Goal: Task Accomplishment & Management: Manage account settings

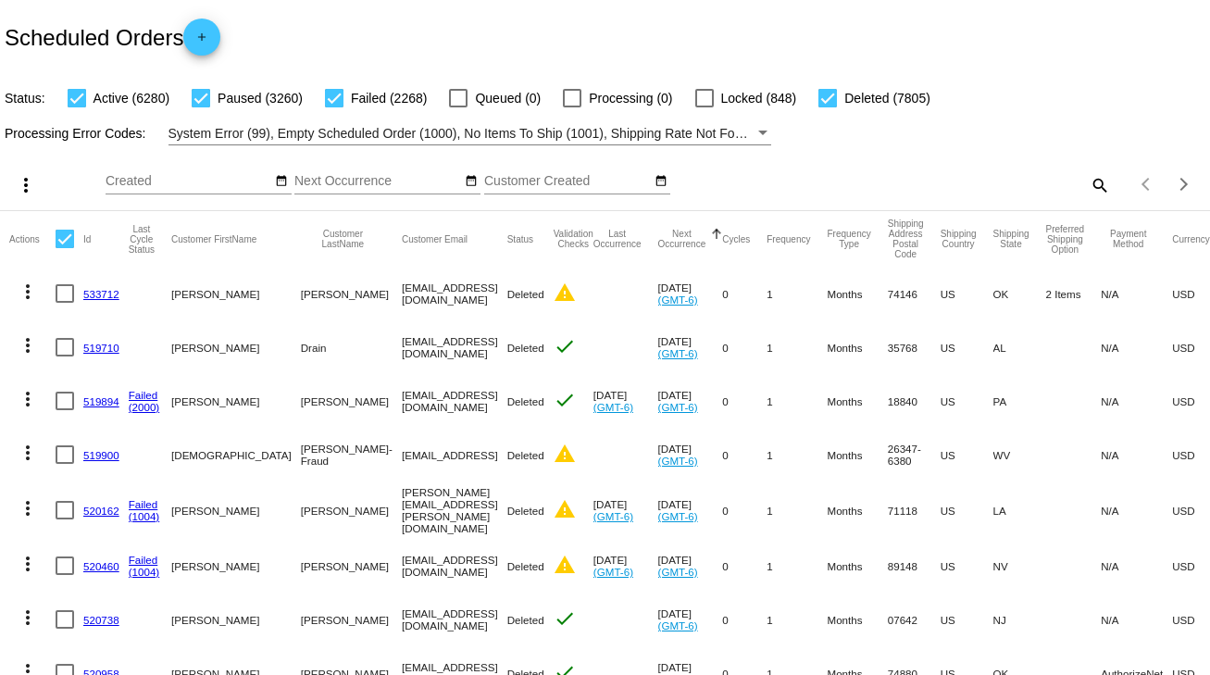
click at [1092, 180] on mat-icon "search" at bounding box center [1098, 184] width 22 height 29
click at [1092, 180] on input "Search" at bounding box center [959, 181] width 302 height 15
click at [1087, 185] on mat-icon "search" at bounding box center [1098, 184] width 22 height 29
click at [1082, 185] on input "Search" at bounding box center [959, 181] width 302 height 15
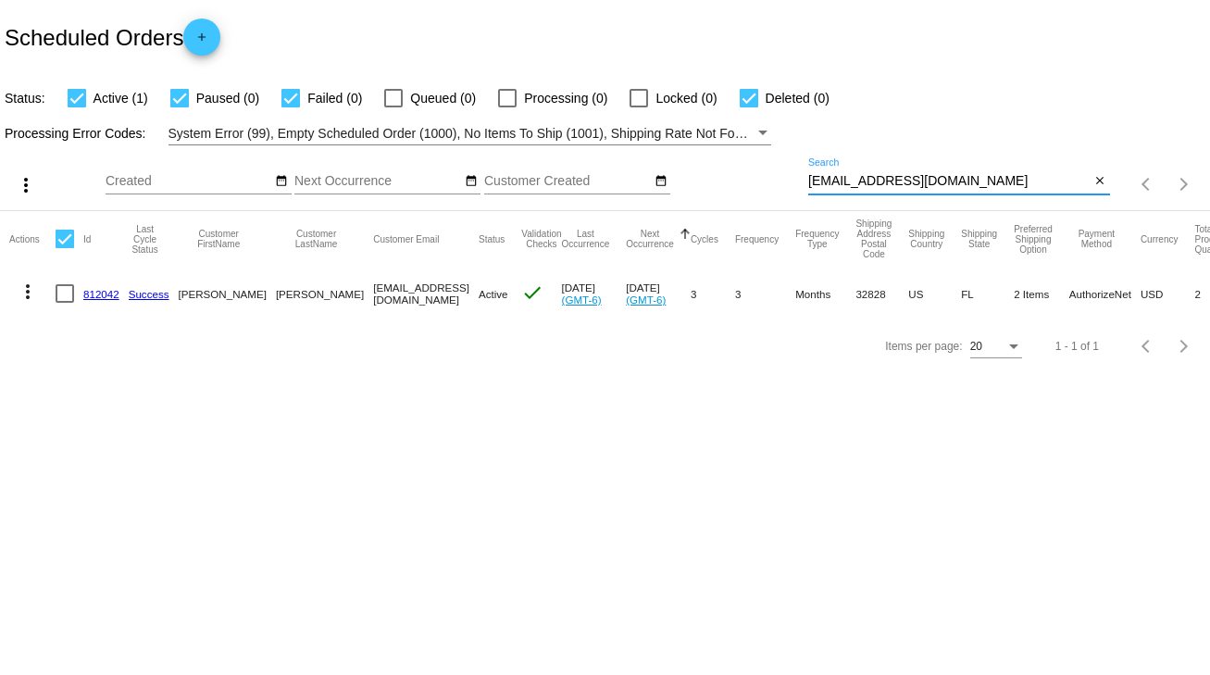
type input "SRN2H@comcast.net"
click at [71, 300] on div at bounding box center [65, 293] width 19 height 19
click at [65, 303] on input "checkbox" at bounding box center [64, 303] width 1 height 1
checkbox input "true"
click at [23, 294] on mat-icon "more_vert" at bounding box center [28, 291] width 22 height 22
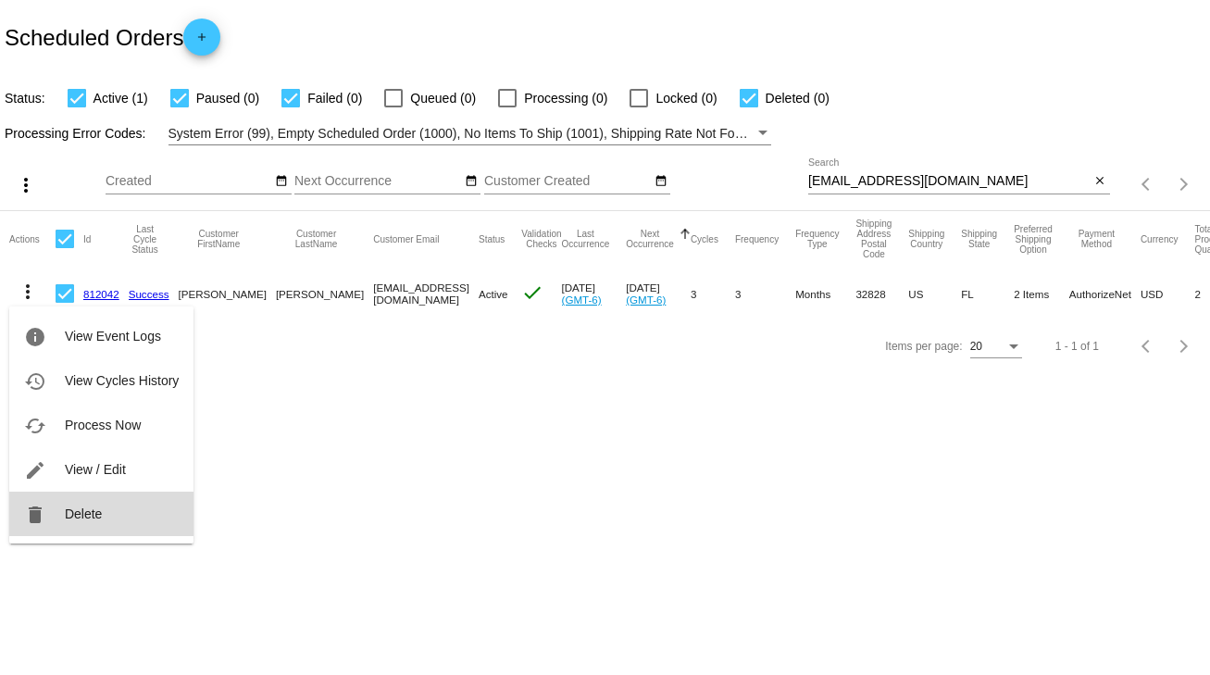
click at [133, 526] on button "delete Delete" at bounding box center [101, 513] width 184 height 44
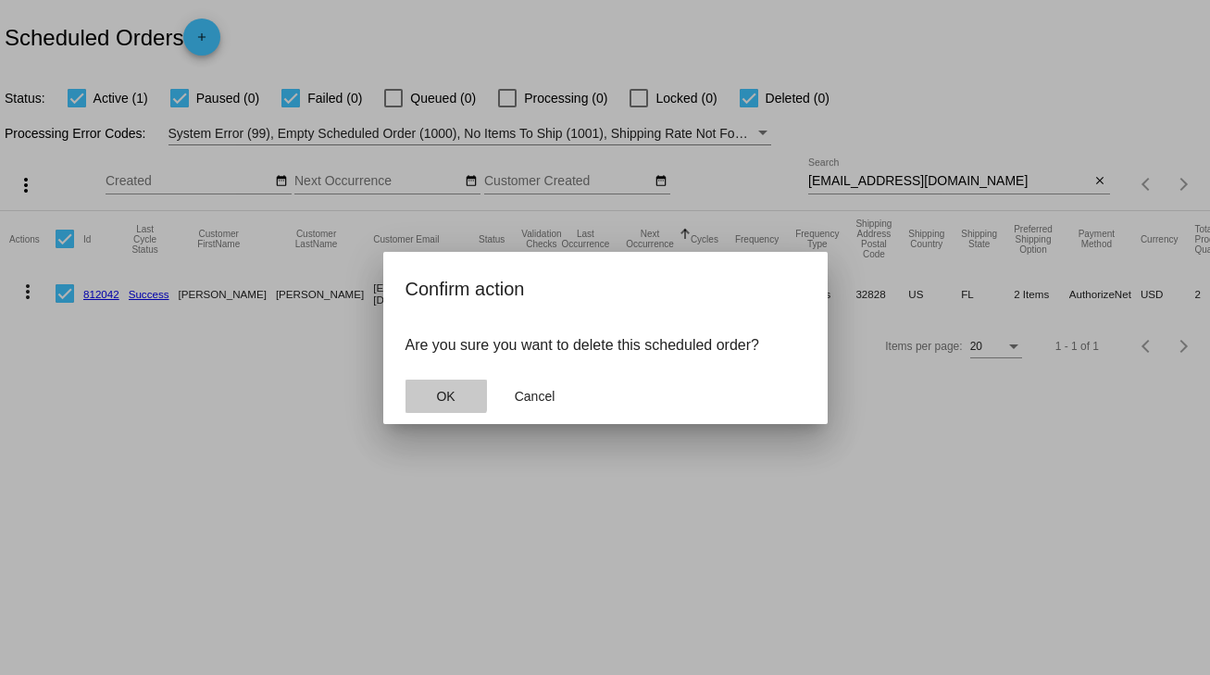
click at [442, 394] on span "OK" at bounding box center [445, 396] width 19 height 15
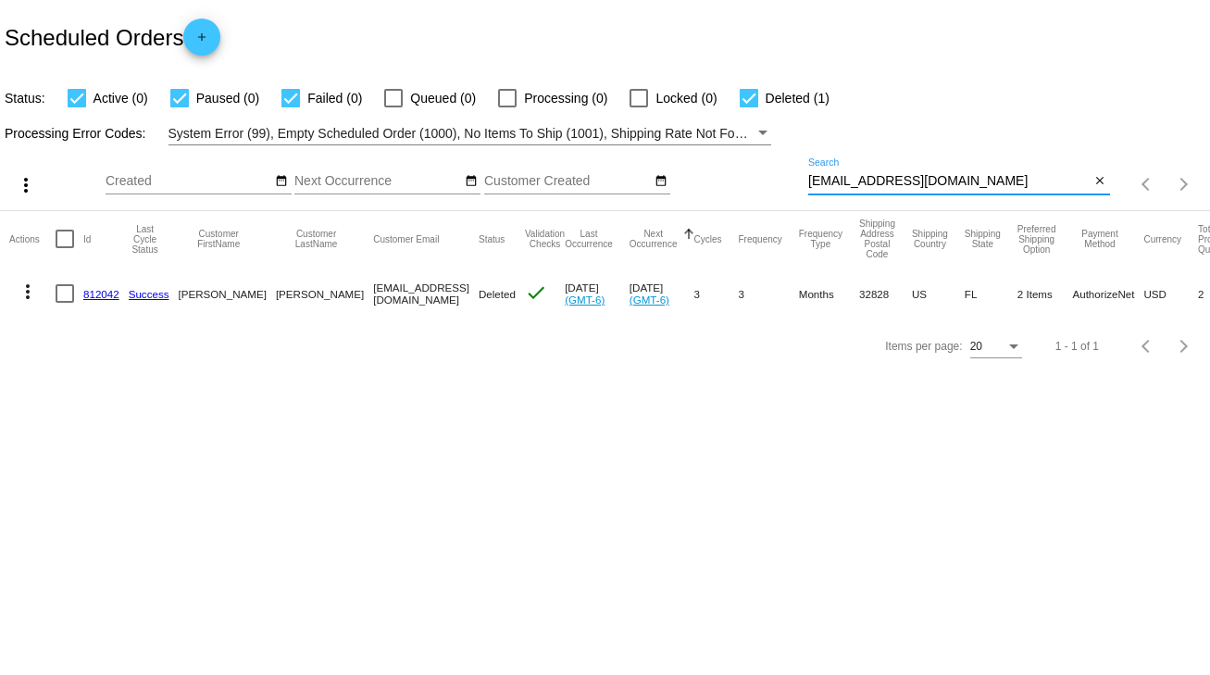
drag, startPoint x: 945, startPoint y: 180, endPoint x: 808, endPoint y: 172, distance: 137.2
click at [808, 172] on div "SRN2H@comcast.net Search" at bounding box center [949, 176] width 282 height 36
paste input "2098333867@exceptionalproducts.org"
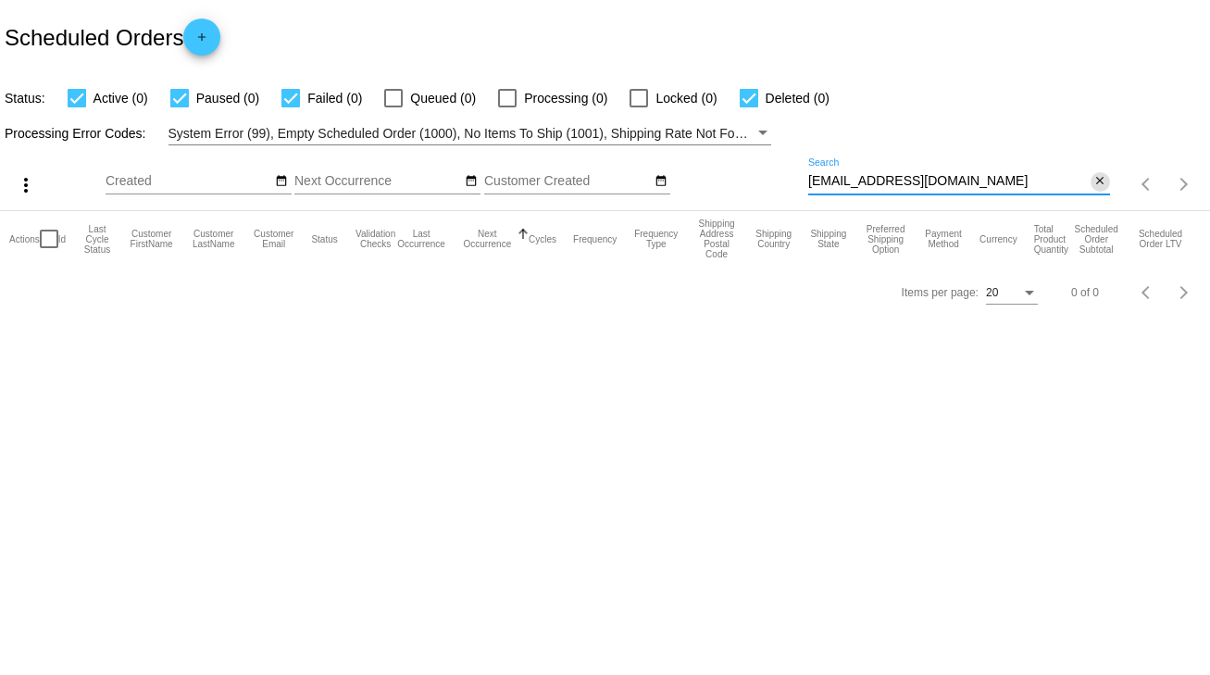
type input "2098333867@exceptionalproducts.org"
click at [1097, 177] on mat-icon "close" at bounding box center [1099, 181] width 13 height 15
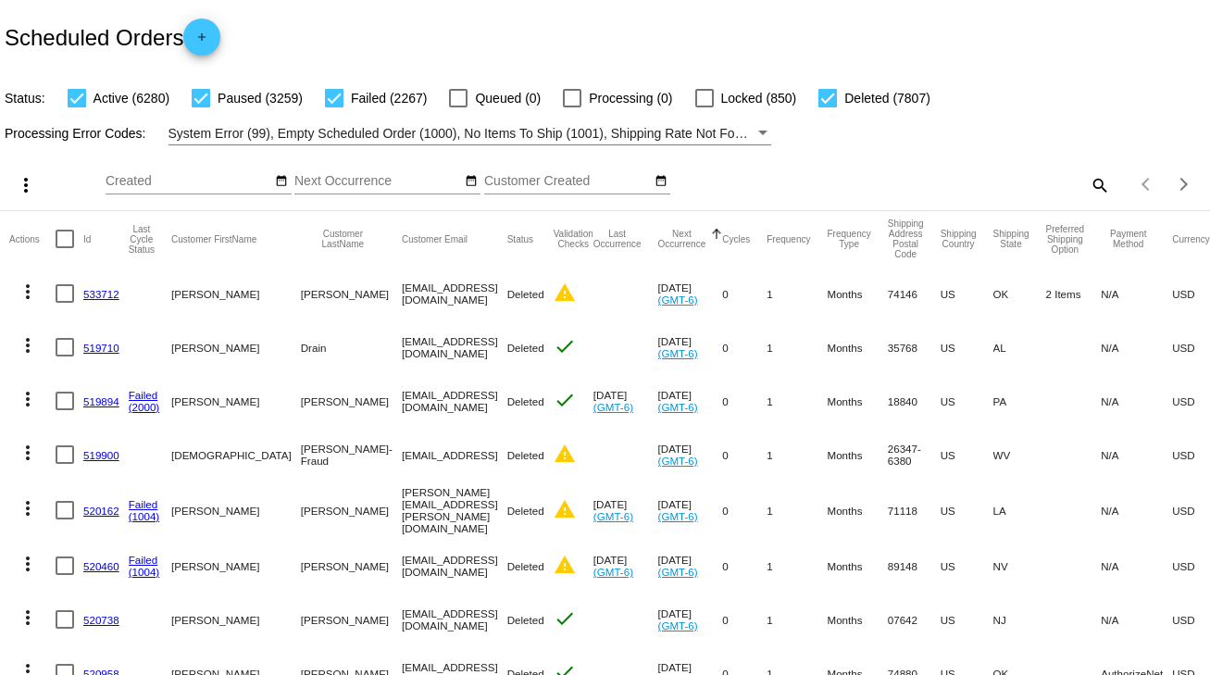
click at [677, 46] on div "Scheduled Orders add" at bounding box center [605, 37] width 1210 height 74
click at [1087, 184] on mat-icon "search" at bounding box center [1098, 184] width 22 height 29
click at [1086, 184] on input "Search" at bounding box center [959, 181] width 302 height 15
paste input "juliepeasley@yahoo.com"
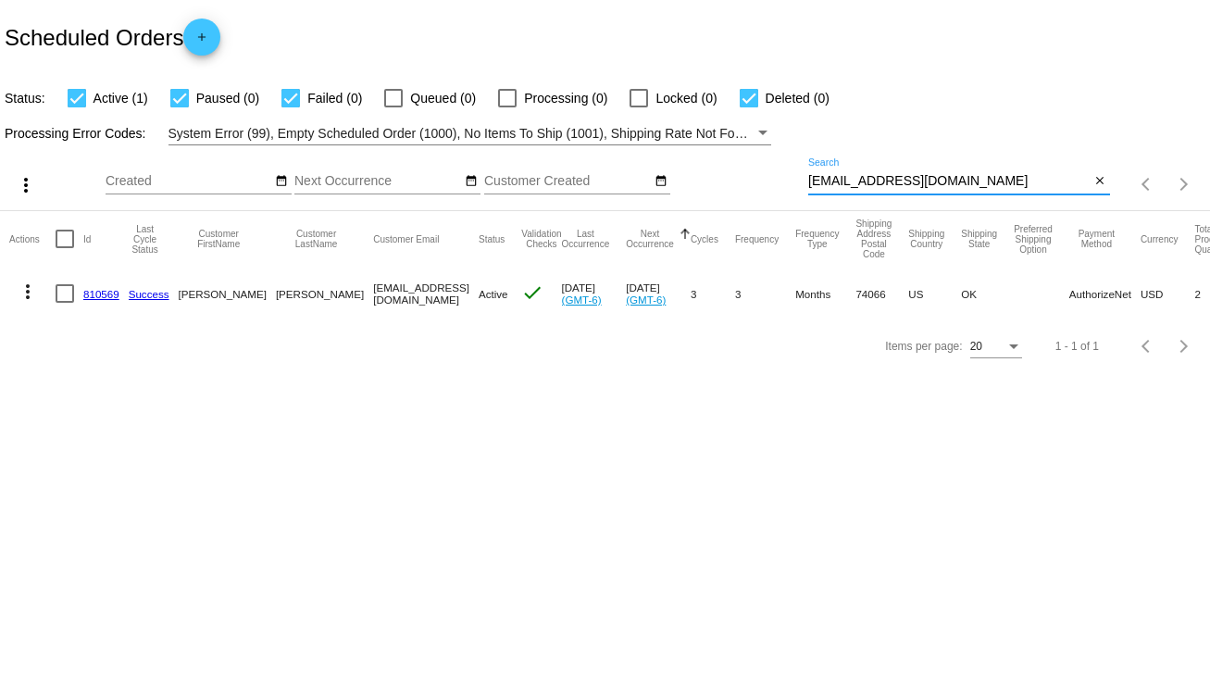
type input "juliepeasley@yahoo.com"
click at [111, 289] on link "810569" at bounding box center [101, 294] width 36 height 12
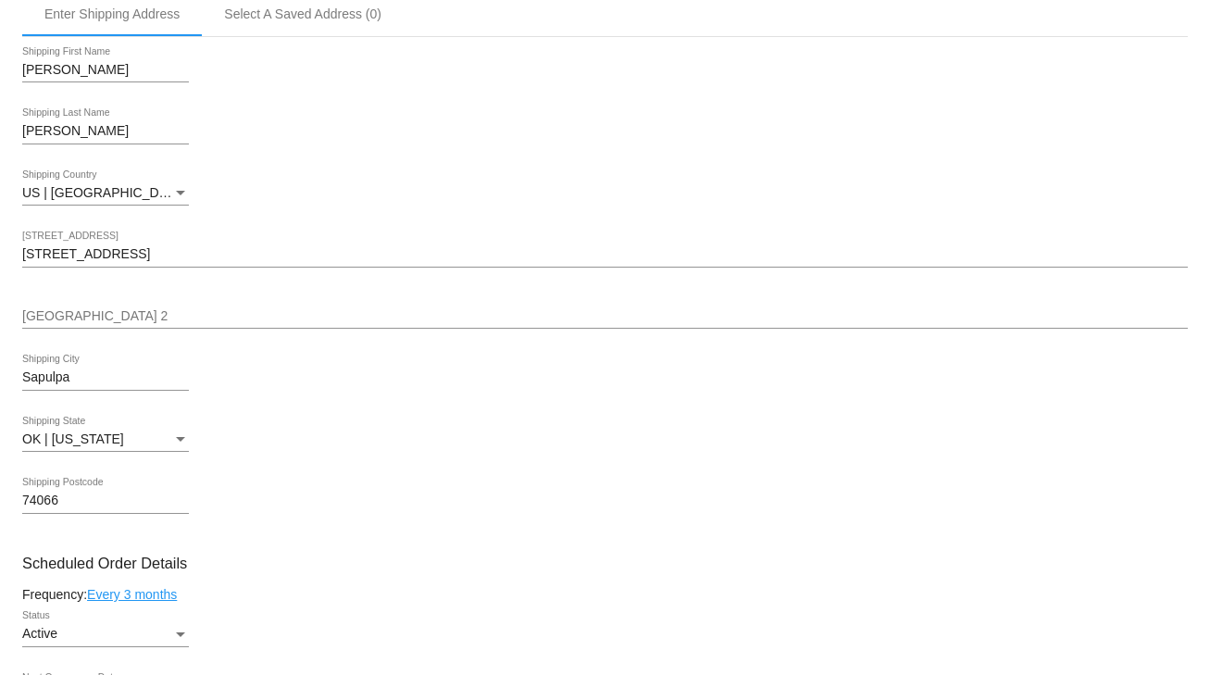
scroll to position [888, 0]
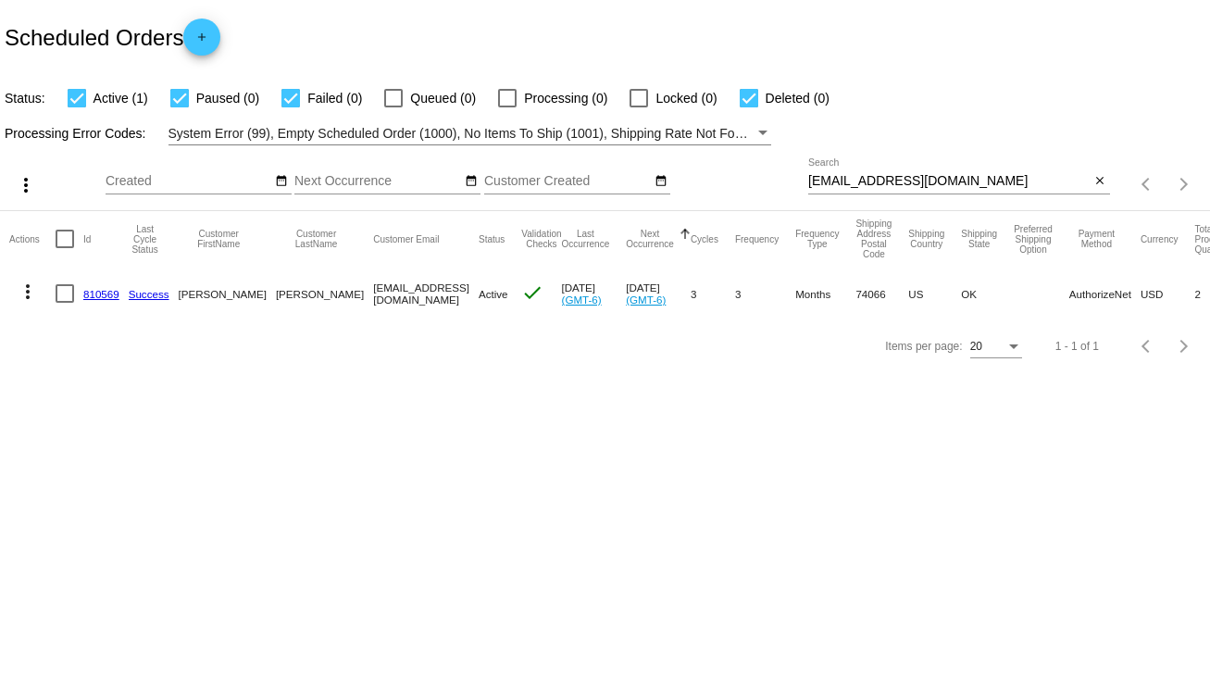
click at [66, 298] on div at bounding box center [65, 293] width 19 height 19
click at [65, 303] on input "checkbox" at bounding box center [64, 303] width 1 height 1
checkbox input "true"
click at [29, 296] on mat-icon "more_vert" at bounding box center [28, 291] width 22 height 22
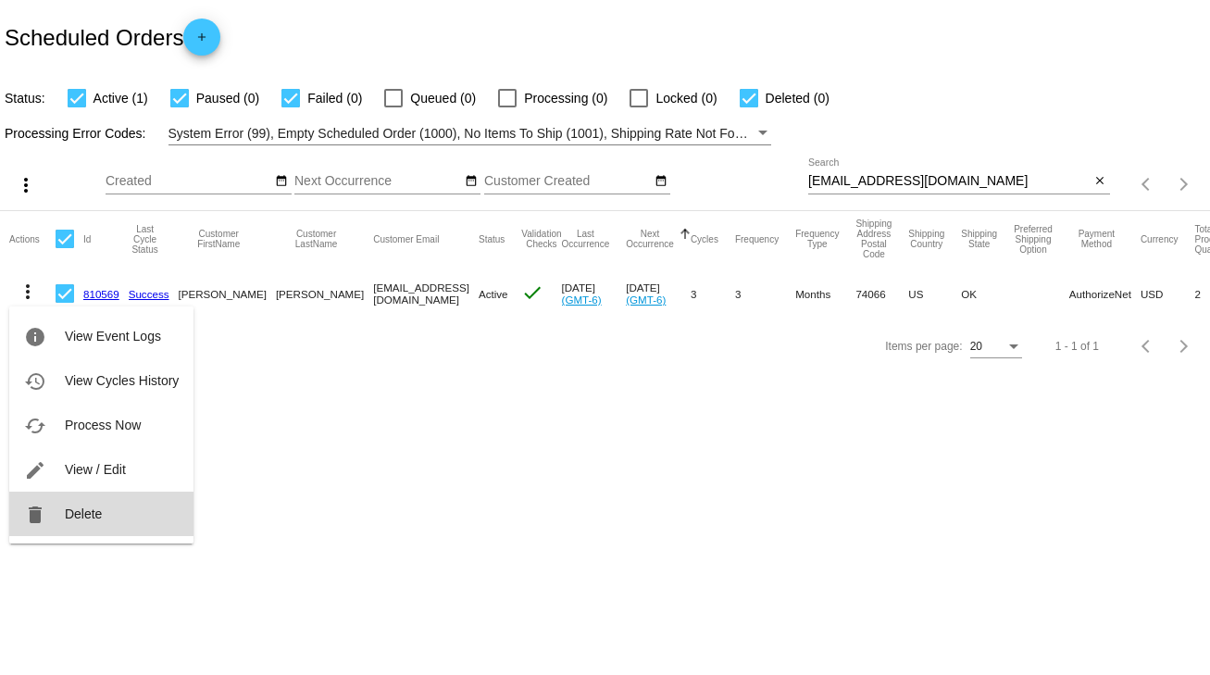
click at [68, 516] on span "Delete" at bounding box center [83, 513] width 37 height 15
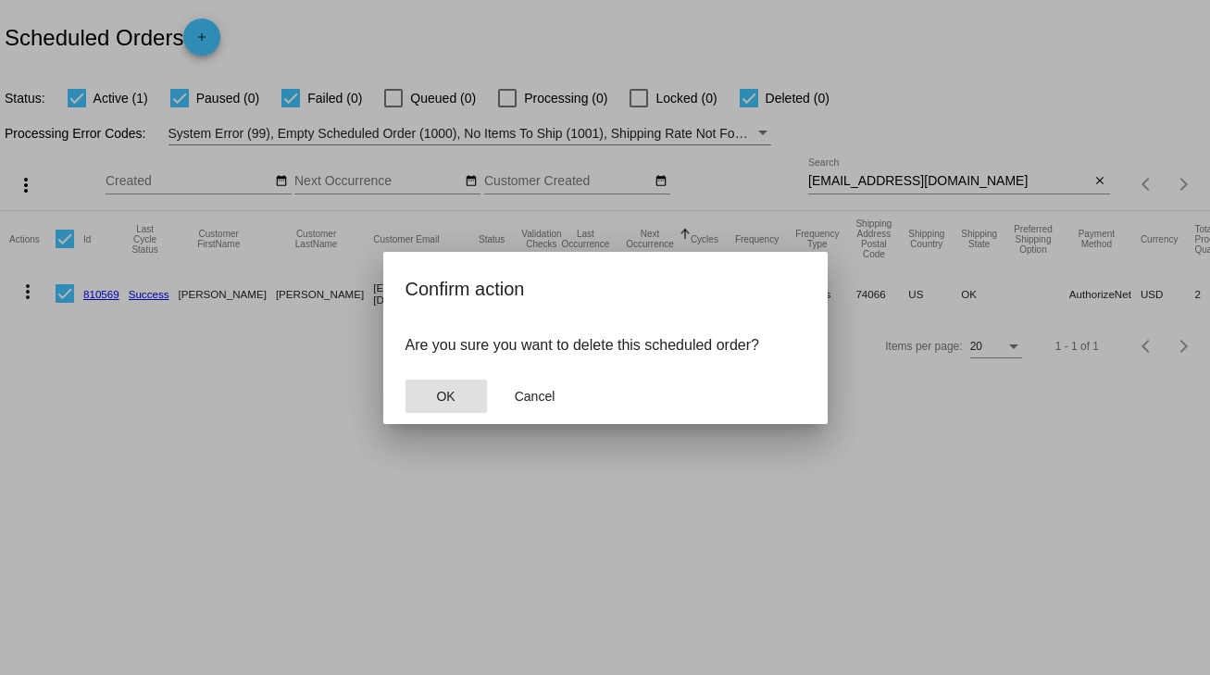
click at [438, 389] on span "OK" at bounding box center [445, 396] width 19 height 15
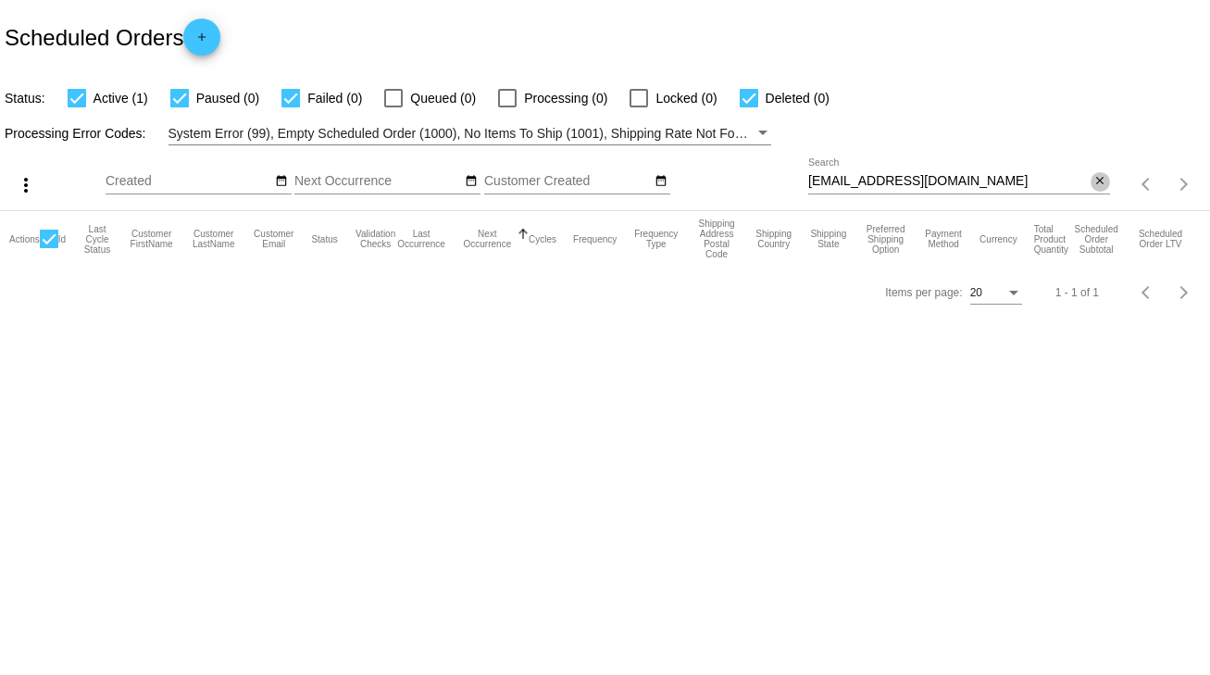
click at [1093, 181] on mat-icon "close" at bounding box center [1099, 181] width 13 height 15
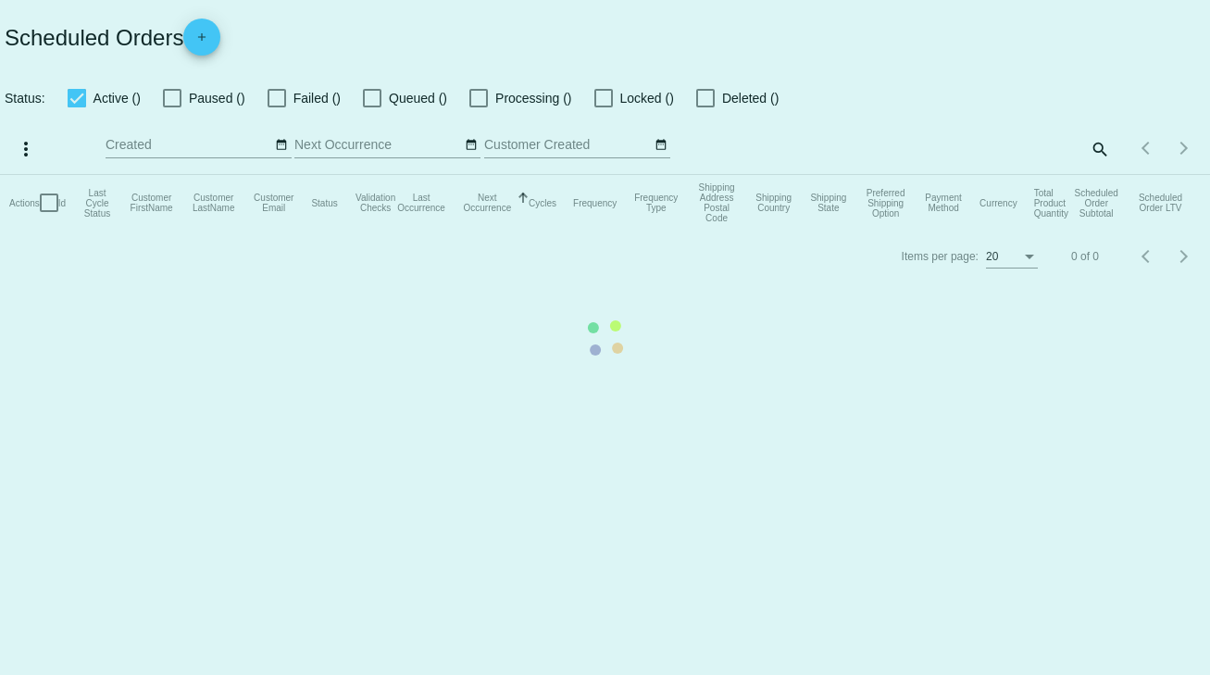
checkbox input "true"
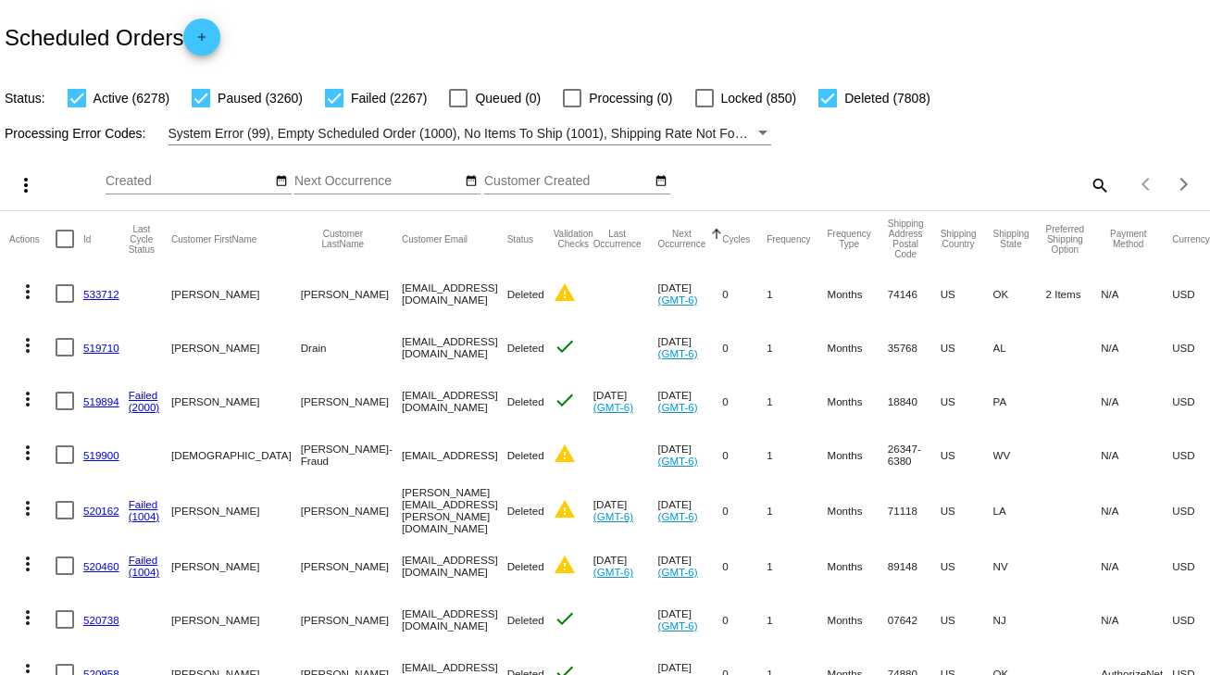
click at [380, 34] on div "Scheduled Orders add" at bounding box center [605, 37] width 1210 height 74
